Goal: Find specific page/section: Find specific page/section

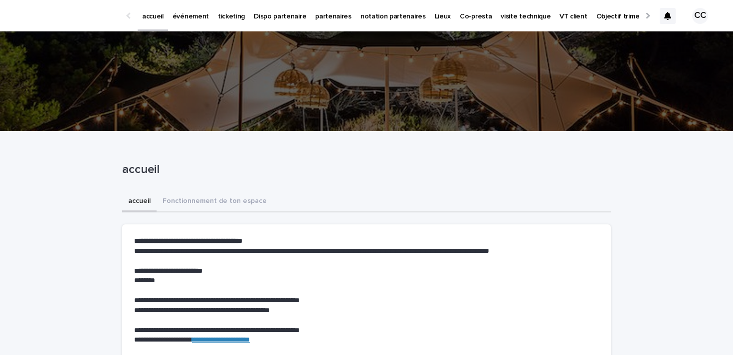
click at [190, 17] on p "événement" at bounding box center [191, 10] width 36 height 21
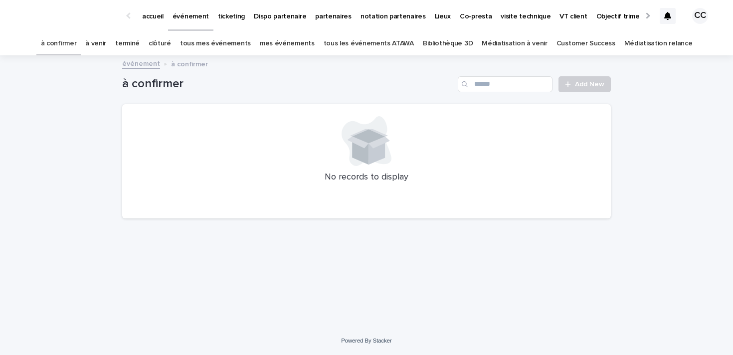
click at [106, 45] on link "à venir" at bounding box center [95, 43] width 21 height 23
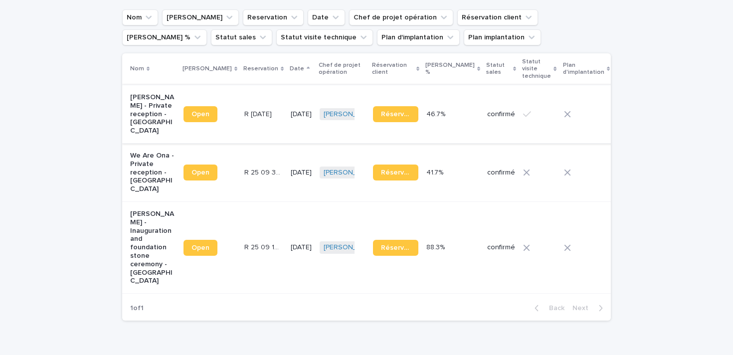
scroll to position [125, 0]
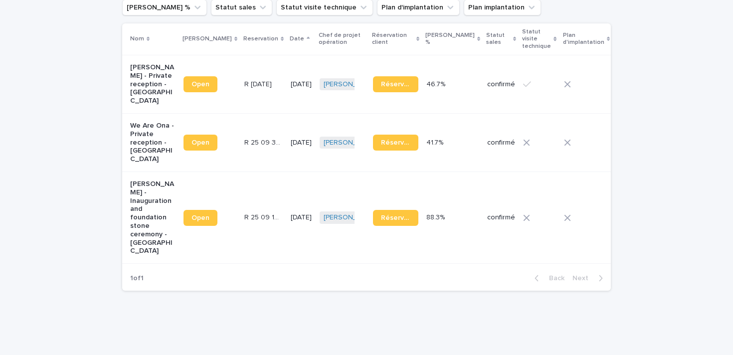
click at [662, 153] on div "Loading... Saving… Loading... Saving… à venir Add New Nom Lien Stacker Reservat…" at bounding box center [366, 140] width 733 height 417
click at [658, 136] on div "Loading... Saving… Loading... Saving… à venir Add New Nom Lien Stacker Reservat…" at bounding box center [366, 140] width 733 height 417
click at [675, 139] on div "Loading... Saving… Loading... Saving… à venir Add New Nom Lien Stacker Reservat…" at bounding box center [366, 140] width 733 height 417
drag, startPoint x: 669, startPoint y: 135, endPoint x: 664, endPoint y: 127, distance: 9.3
click at [663, 128] on div "Loading... Saving… Loading... Saving… à venir Add New Nom Lien Stacker Reservat…" at bounding box center [366, 140] width 733 height 417
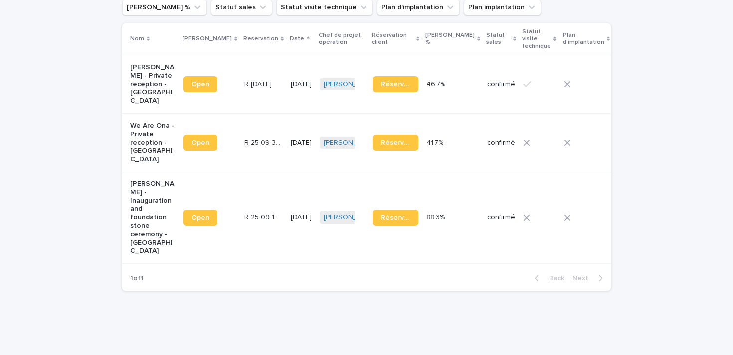
click at [668, 135] on div "Loading... Saving… Loading... Saving… à venir Add New Nom Lien Stacker Reservat…" at bounding box center [366, 140] width 733 height 417
click at [194, 214] on span "Open" at bounding box center [200, 217] width 18 height 7
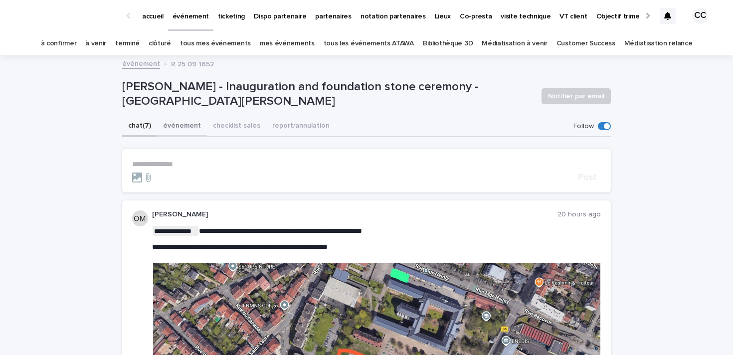
click at [190, 125] on button "événement" at bounding box center [182, 126] width 50 height 21
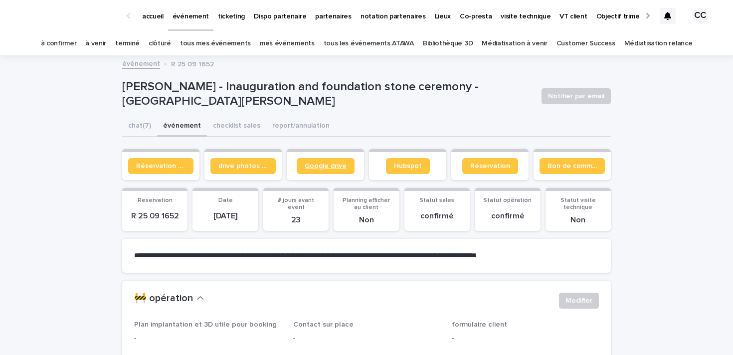
click at [332, 163] on span "Google drive" at bounding box center [326, 166] width 42 height 7
